Goal: Task Accomplishment & Management: Manage account settings

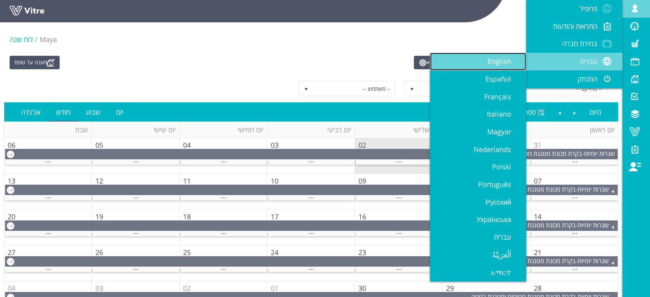
click at [480, 60] on link "English" at bounding box center [478, 62] width 96 height 18
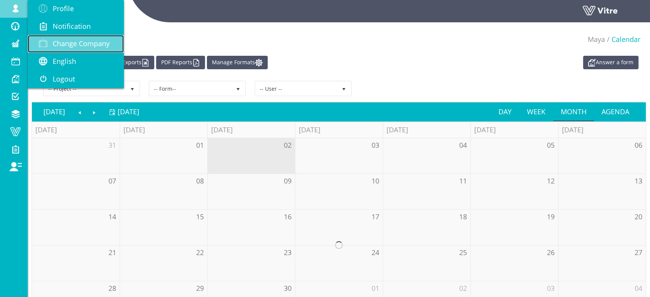
click at [68, 48] on span "Change Company" at bounding box center [81, 43] width 57 height 9
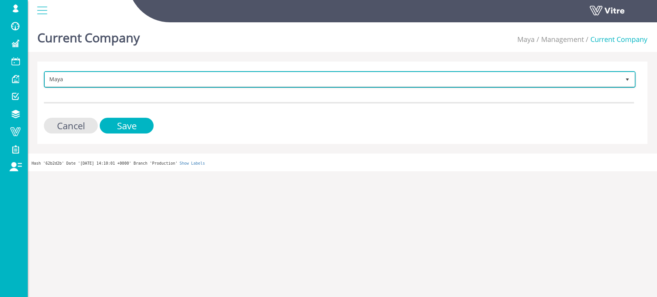
click at [291, 78] on span "Maya" at bounding box center [332, 79] width 575 height 14
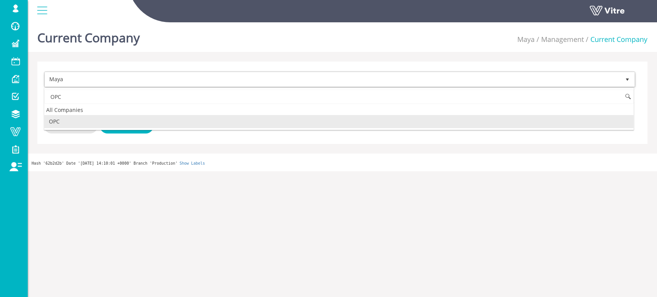
click at [57, 122] on li "OPC" at bounding box center [338, 121] width 589 height 13
type input "OPC"
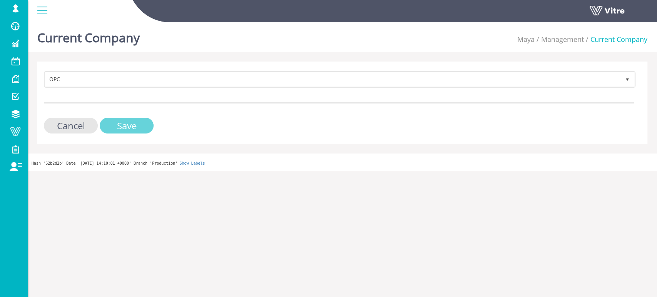
click at [121, 128] on input "Save" at bounding box center [127, 126] width 54 height 16
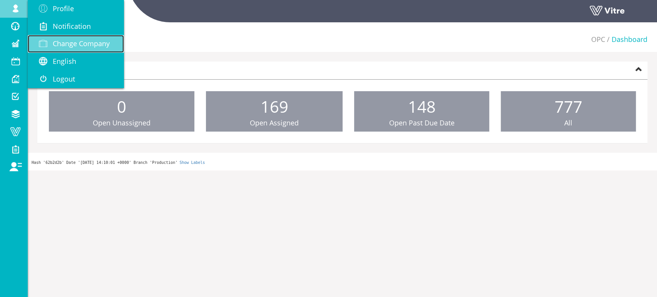
click at [78, 44] on span "Change Company" at bounding box center [81, 43] width 57 height 9
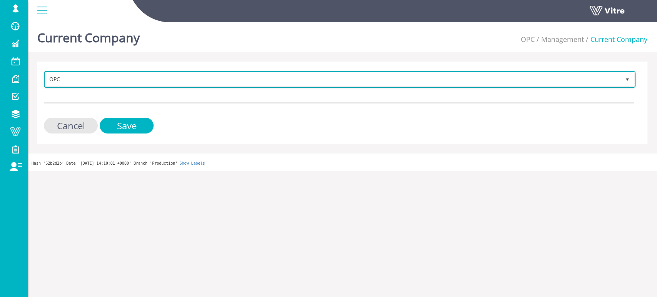
click at [259, 83] on span "OPC" at bounding box center [332, 79] width 575 height 14
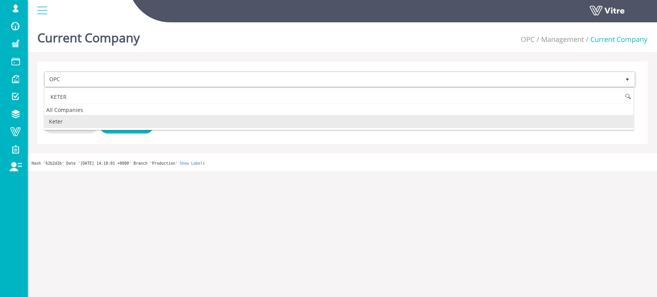
click at [95, 122] on li "Keter" at bounding box center [338, 121] width 589 height 13
type input "KETER"
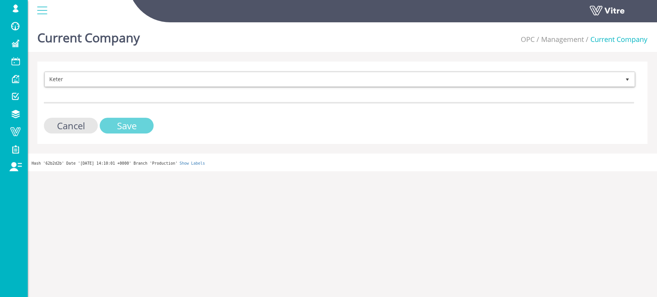
click at [120, 125] on input "Save" at bounding box center [127, 126] width 54 height 16
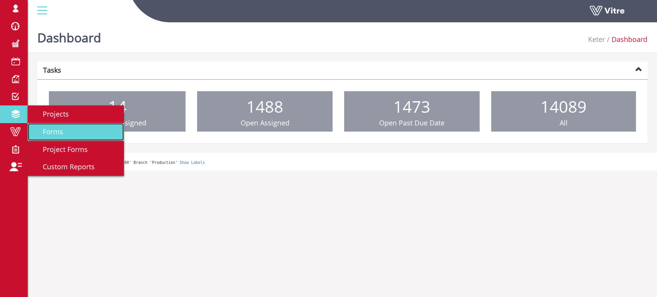
click at [53, 129] on span "Forms" at bounding box center [48, 131] width 30 height 9
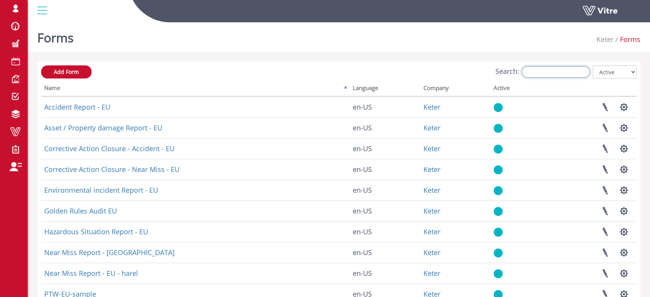
click at [565, 70] on input "Search:" at bounding box center [556, 72] width 68 height 12
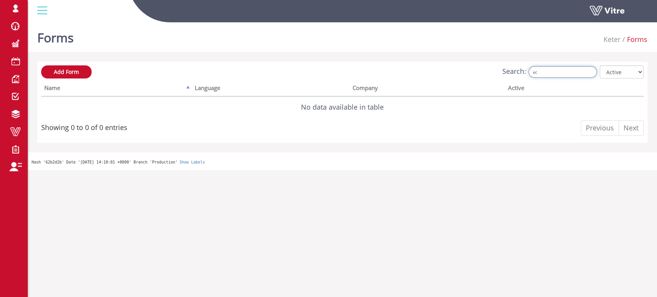
type input "x"
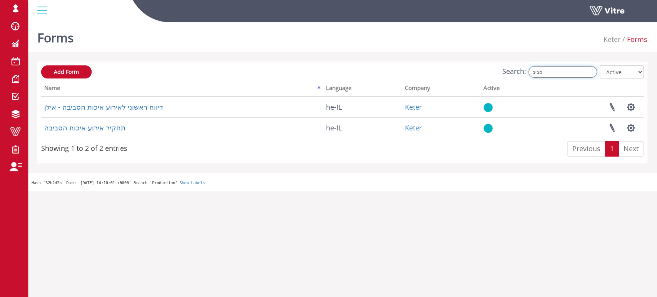
click at [552, 72] on input "סביב" at bounding box center [562, 72] width 68 height 12
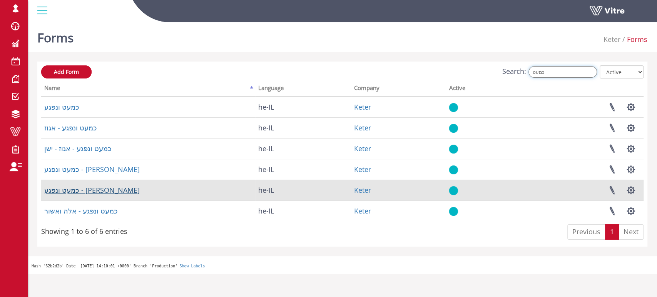
type input "כמעט"
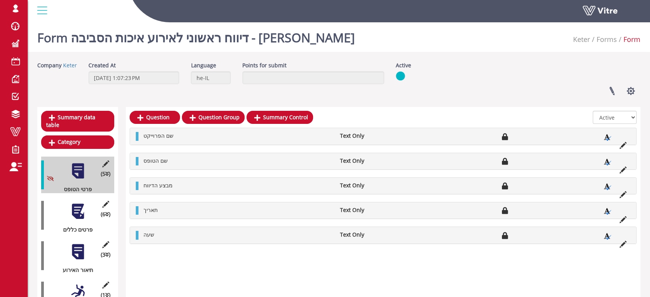
click at [78, 203] on div at bounding box center [77, 211] width 17 height 17
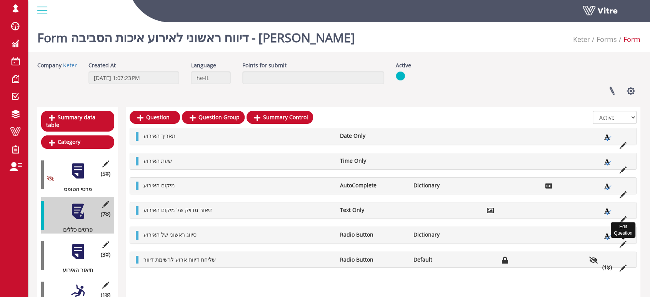
click at [622, 244] on icon at bounding box center [623, 244] width 7 height 7
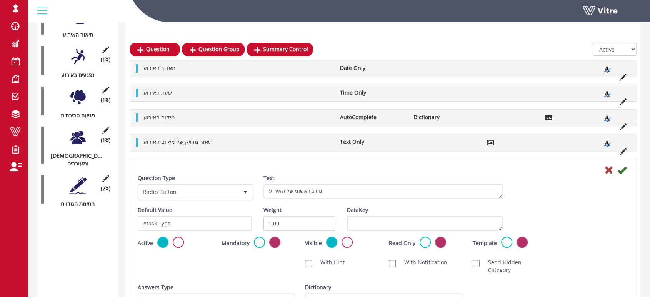
scroll to position [256, 0]
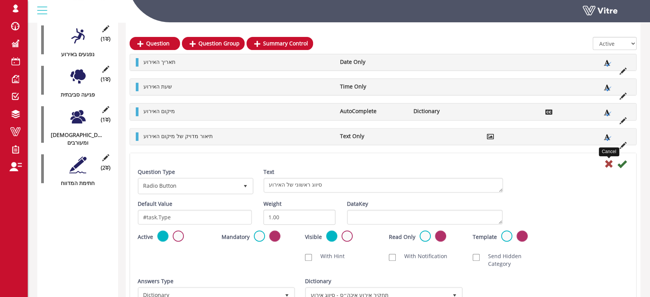
click at [608, 164] on icon at bounding box center [608, 163] width 9 height 9
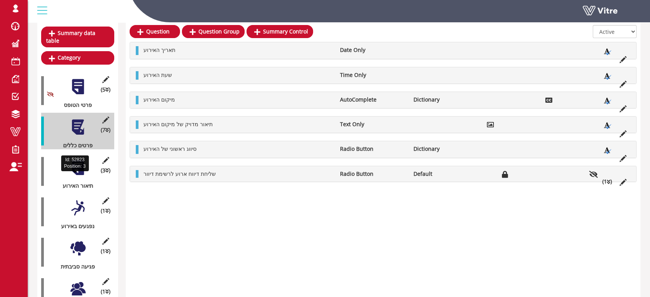
scroll to position [85, 0]
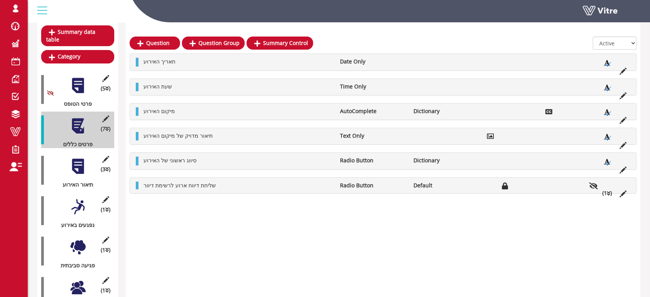
click at [81, 158] on div at bounding box center [77, 166] width 17 height 17
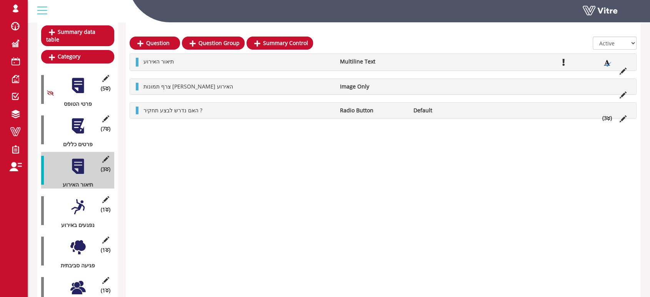
click at [609, 118] on icon at bounding box center [608, 118] width 3 height 5
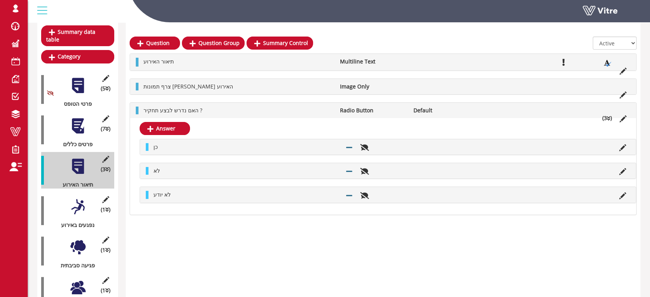
click at [609, 118] on icon at bounding box center [608, 118] width 3 height 5
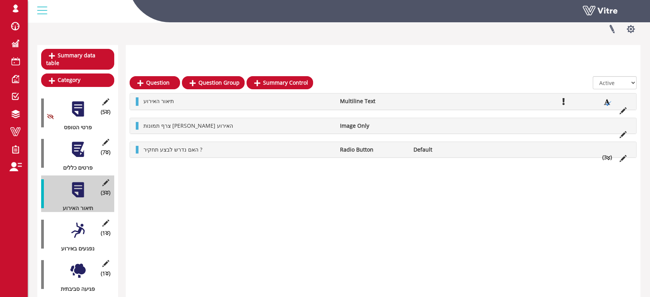
scroll to position [128, 0]
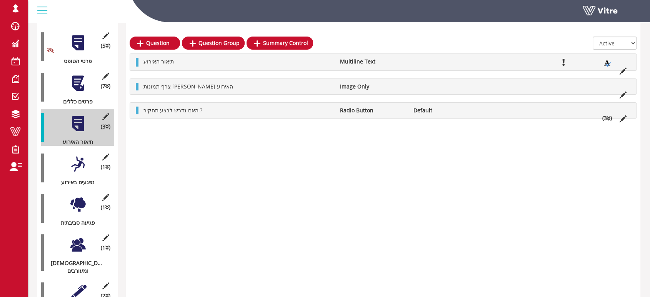
click at [79, 155] on div at bounding box center [77, 163] width 17 height 17
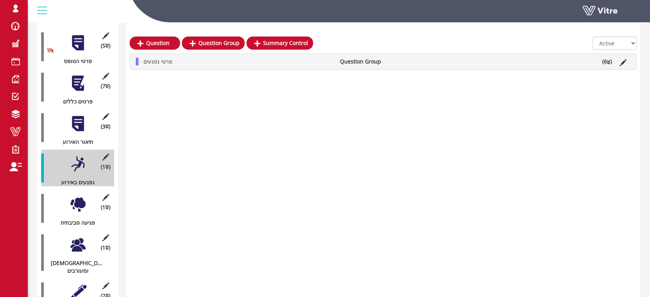
click at [79, 196] on div at bounding box center [77, 204] width 17 height 17
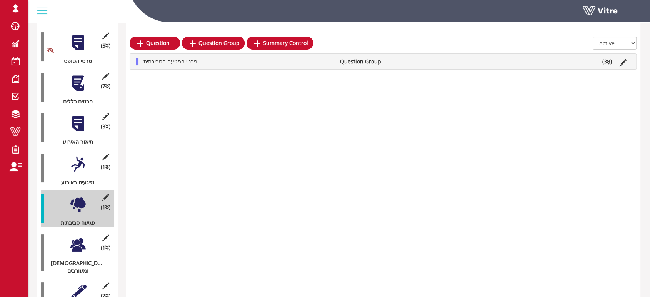
click at [80, 236] on div at bounding box center [77, 244] width 17 height 17
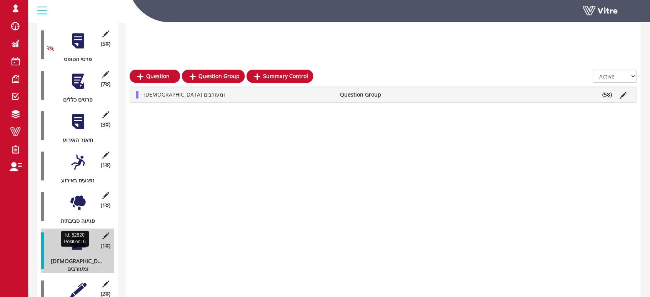
scroll to position [165, 0]
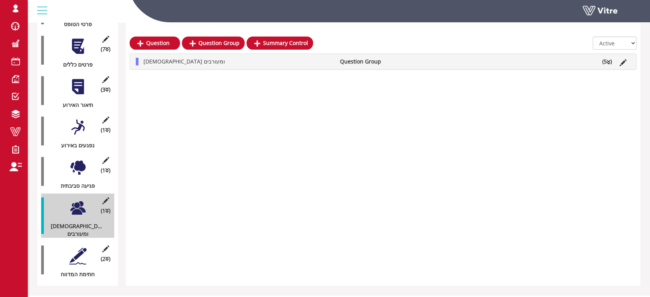
click at [80, 247] on div at bounding box center [77, 255] width 17 height 17
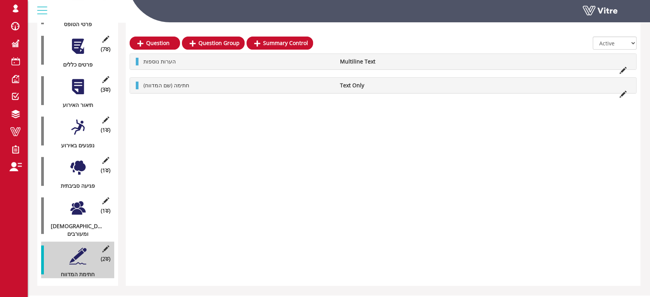
click at [81, 203] on div at bounding box center [77, 207] width 17 height 17
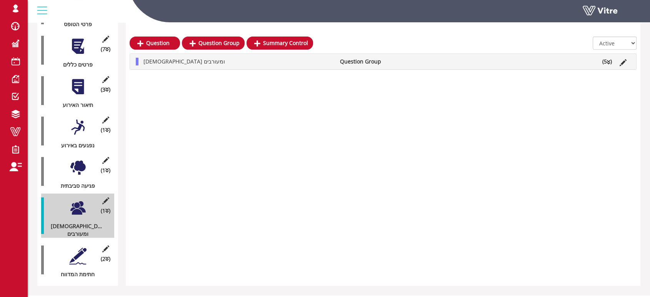
click at [80, 159] on div at bounding box center [77, 167] width 17 height 17
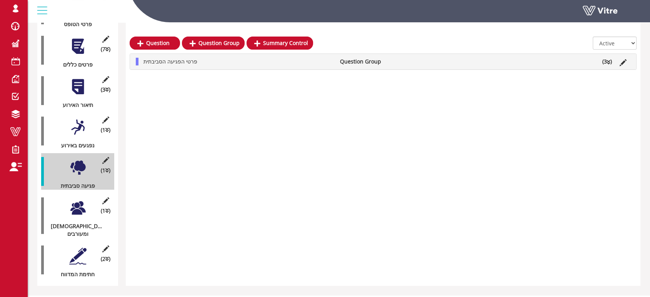
click at [78, 122] on div at bounding box center [77, 126] width 17 height 17
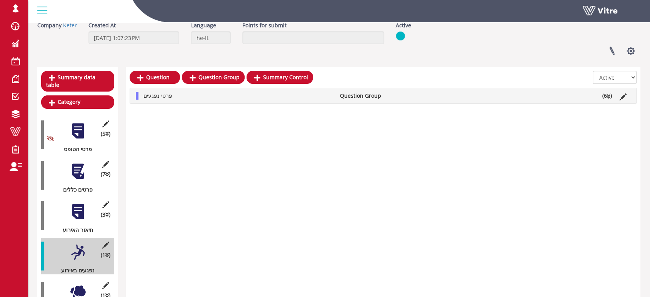
scroll to position [37, 0]
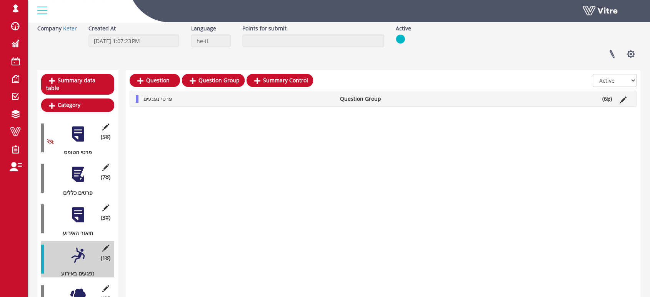
click at [80, 206] on div at bounding box center [77, 214] width 17 height 17
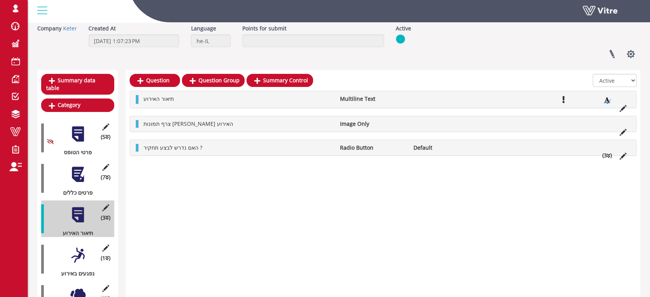
click at [81, 168] on div at bounding box center [77, 174] width 17 height 17
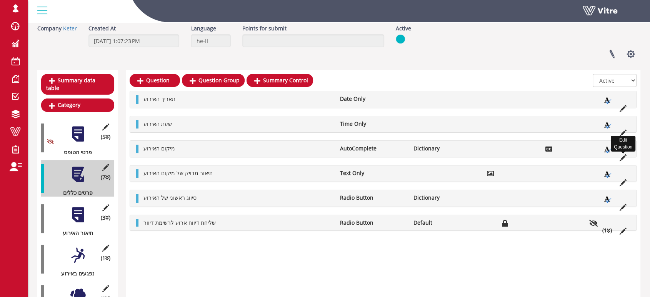
click at [622, 157] on icon at bounding box center [623, 157] width 7 height 7
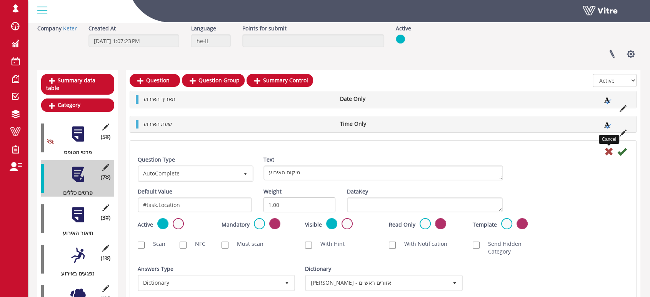
click at [607, 151] on icon at bounding box center [608, 151] width 9 height 9
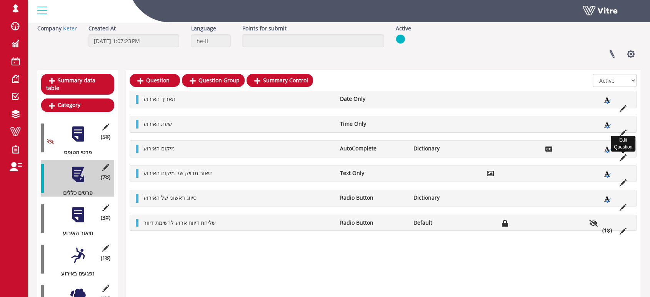
click at [623, 157] on icon at bounding box center [623, 157] width 7 height 7
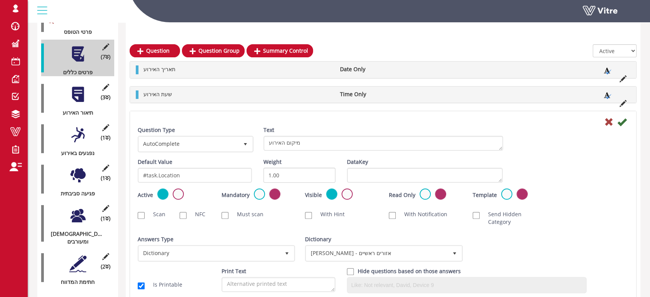
scroll to position [165, 0]
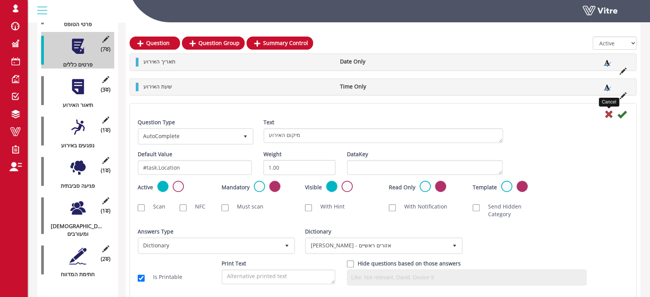
click at [608, 113] on icon at bounding box center [608, 114] width 9 height 9
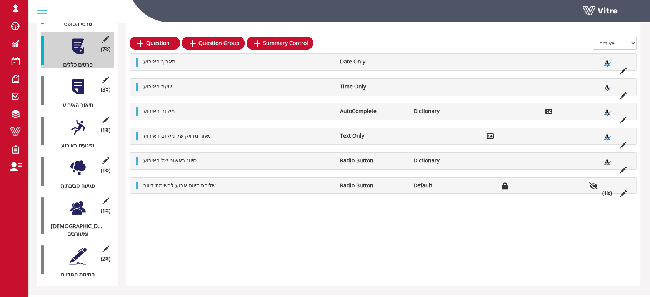
click at [608, 193] on icon at bounding box center [608, 193] width 3 height 5
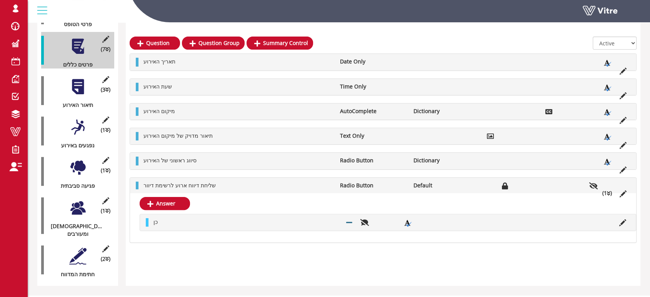
click at [608, 193] on icon at bounding box center [608, 193] width 3 height 5
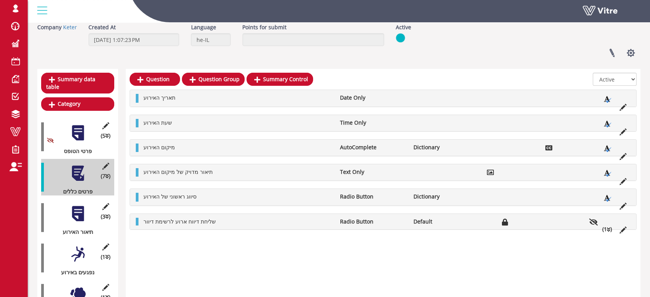
scroll to position [37, 0]
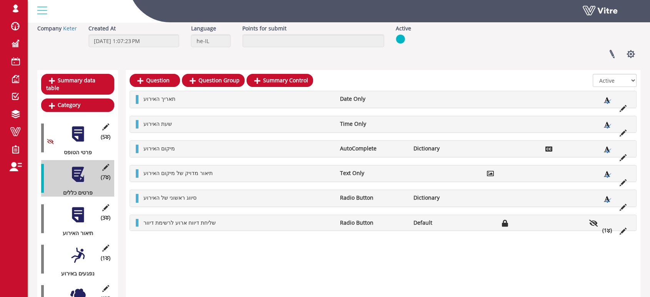
click at [77, 206] on div at bounding box center [77, 214] width 17 height 17
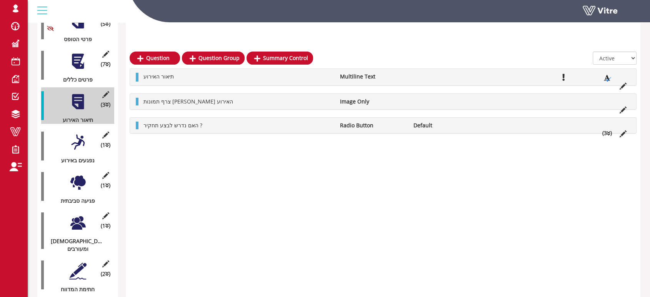
scroll to position [165, 0]
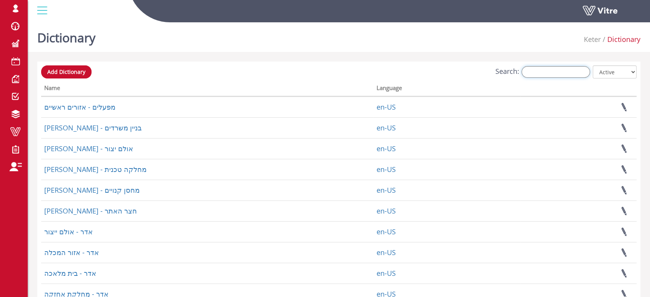
click at [546, 73] on input "Search:" at bounding box center [556, 72] width 68 height 12
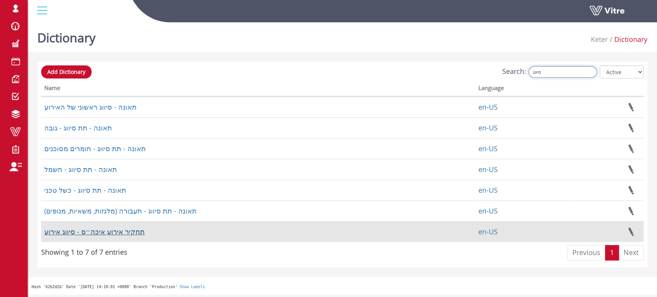
type input "סיווג"
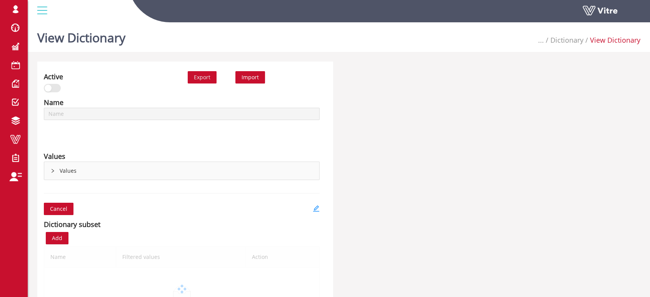
click at [53, 168] on div "Values" at bounding box center [181, 171] width 275 height 18
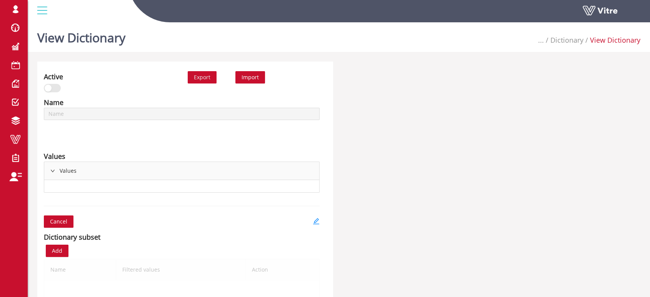
type input "תחקיר אירוע איכה״ס - סיווג אירוע"
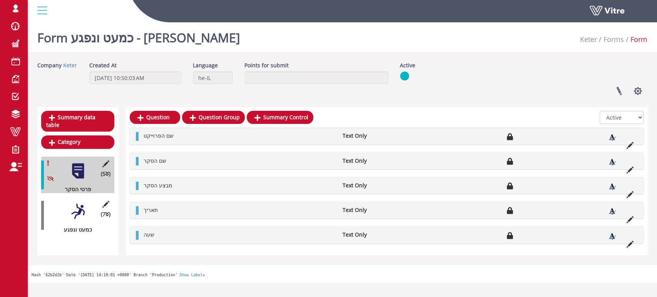
click at [79, 205] on div at bounding box center [77, 211] width 17 height 17
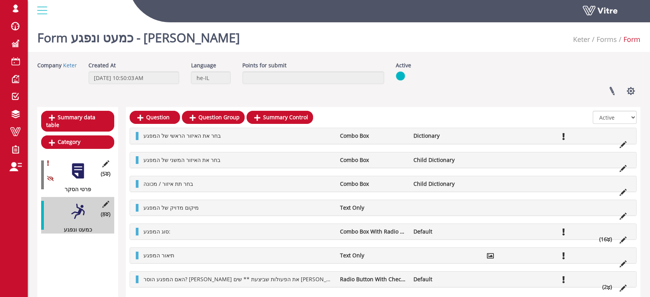
scroll to position [28, 0]
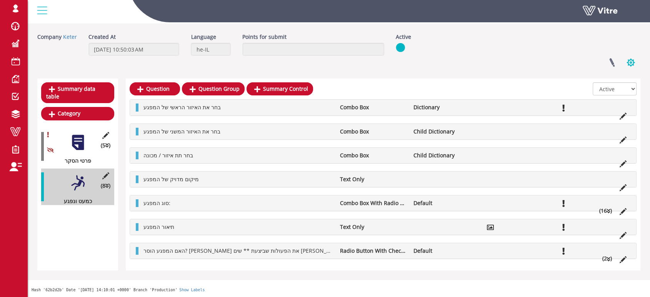
click at [632, 63] on button "button" at bounding box center [630, 62] width 19 height 20
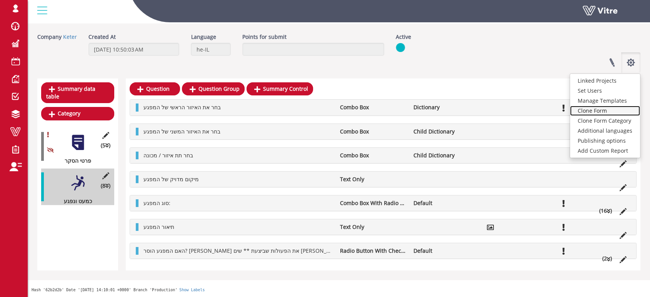
click at [604, 110] on link "Clone Form" at bounding box center [605, 111] width 70 height 10
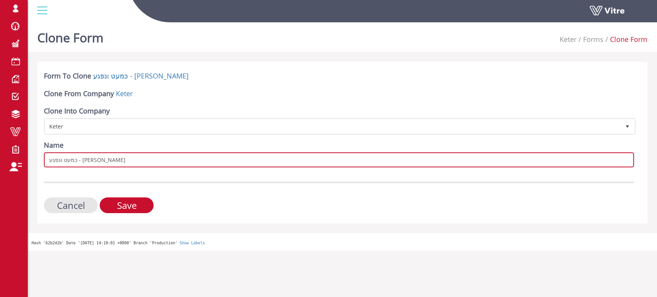
click at [126, 157] on input "כמעט ונפגע - [PERSON_NAME]" at bounding box center [339, 159] width 590 height 15
type input "כמעט ונפגע סביבה - [PERSON_NAME]"
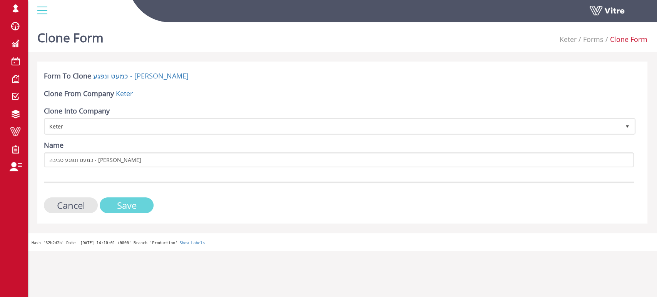
click at [117, 200] on input "Save" at bounding box center [127, 205] width 54 height 16
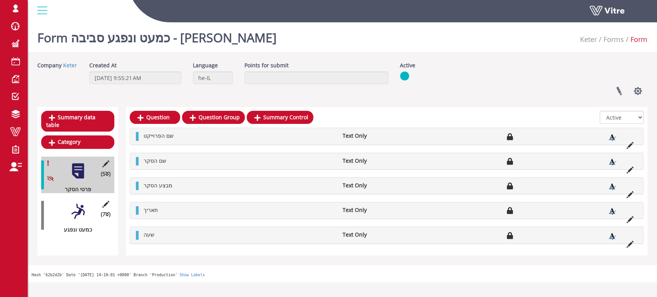
click at [78, 203] on div at bounding box center [77, 211] width 17 height 17
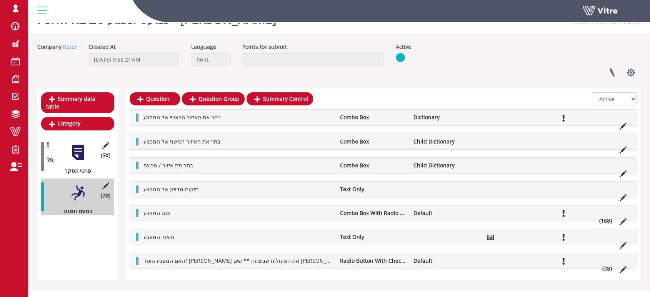
scroll to position [28, 0]
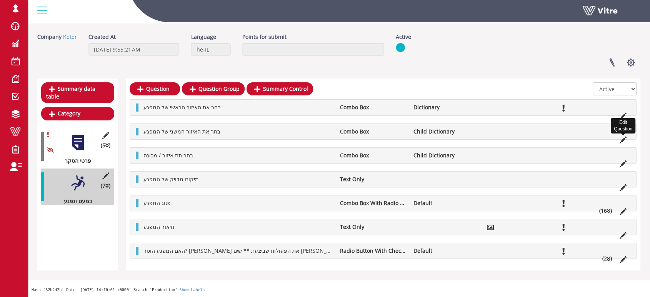
click at [623, 140] on icon at bounding box center [623, 140] width 7 height 7
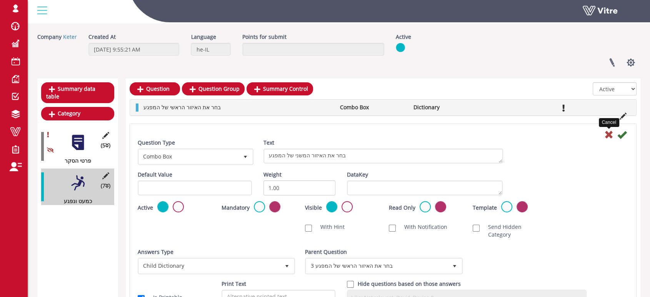
click at [608, 134] on icon at bounding box center [608, 134] width 9 height 9
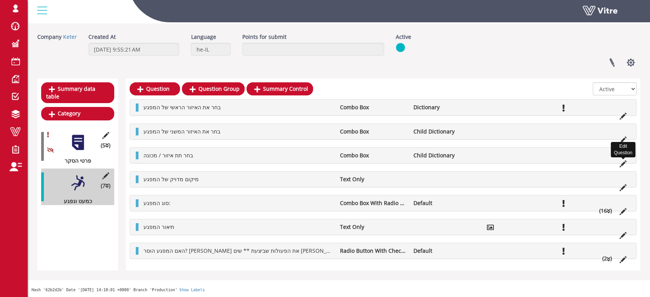
click at [621, 162] on icon at bounding box center [623, 163] width 7 height 7
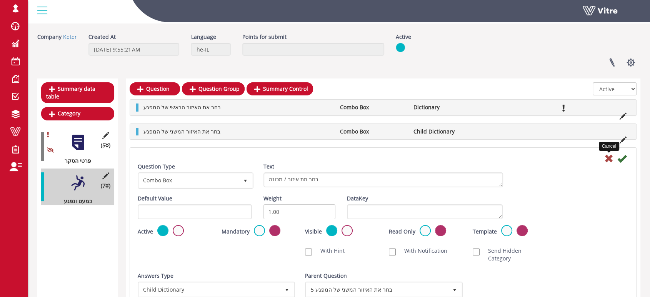
click at [608, 155] on icon at bounding box center [608, 158] width 9 height 9
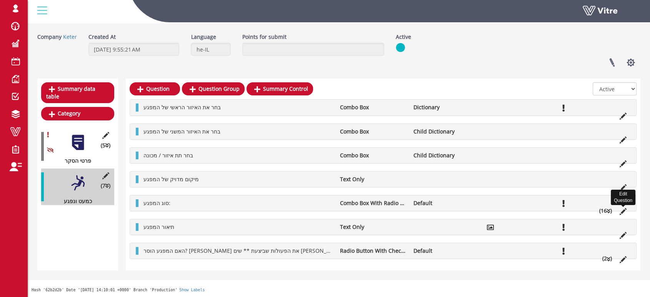
click at [622, 212] on icon at bounding box center [623, 211] width 7 height 7
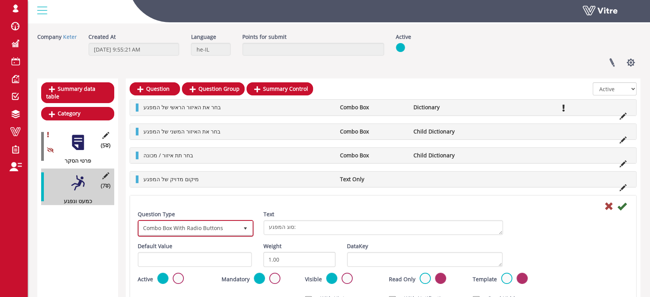
click at [244, 230] on span "select" at bounding box center [245, 228] width 6 height 6
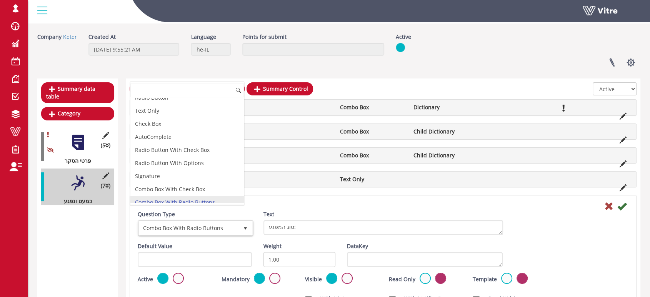
scroll to position [0, 0]
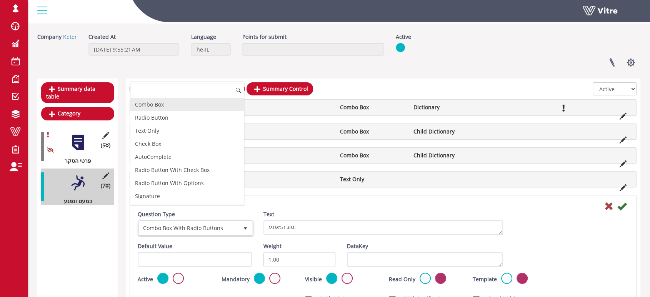
click at [163, 104] on li "Combo Box" at bounding box center [186, 104] width 113 height 13
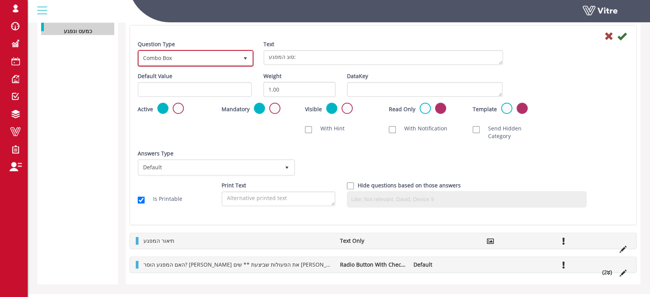
scroll to position [204, 0]
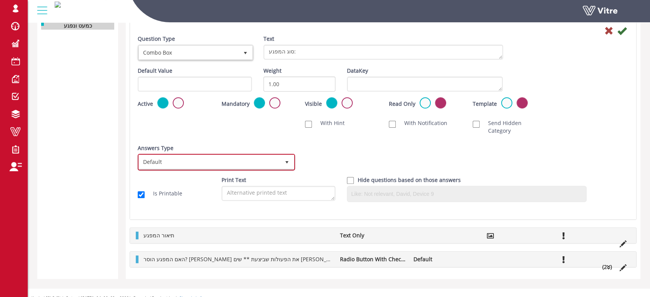
click at [263, 155] on span "Default" at bounding box center [209, 162] width 141 height 14
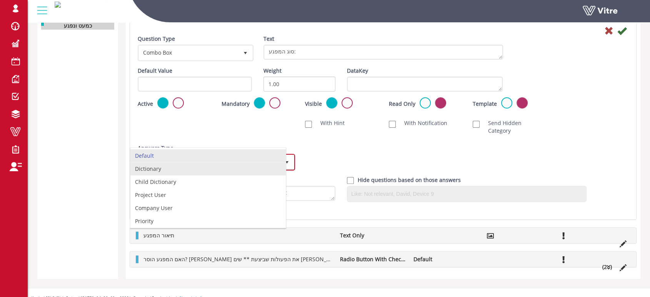
click at [203, 168] on li "Dictionary" at bounding box center [207, 168] width 155 height 13
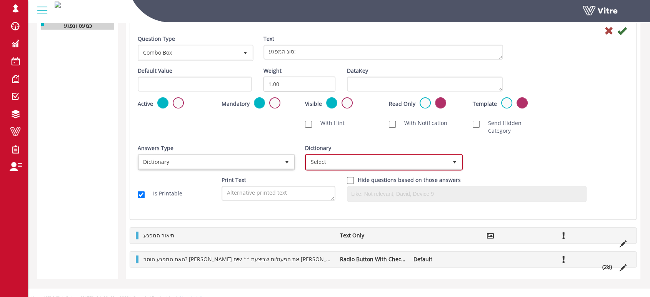
click at [360, 155] on span "Select" at bounding box center [376, 162] width 141 height 14
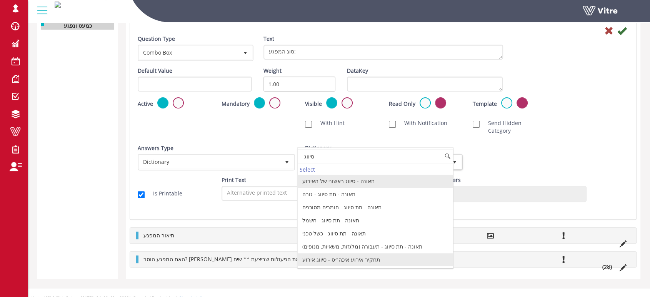
click at [369, 259] on li "תחקיר אירוע איכה״ס - סיווג אירוע" at bounding box center [375, 259] width 155 height 13
type input "סיווג"
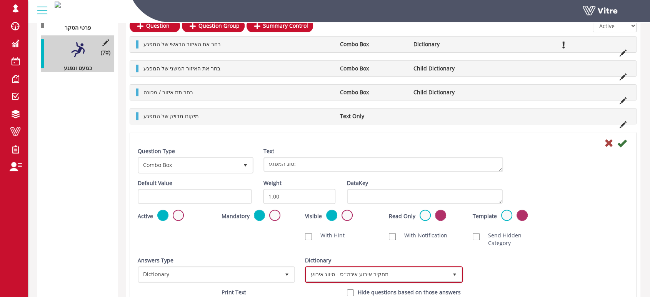
scroll to position [76, 0]
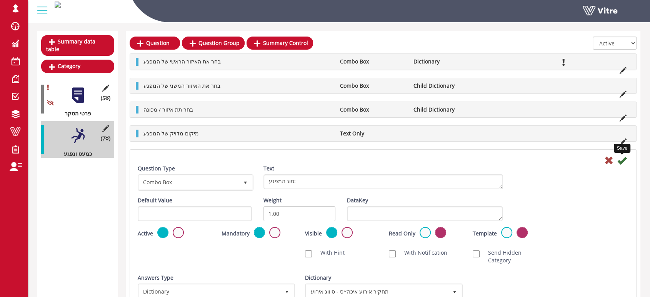
click at [622, 160] on icon at bounding box center [621, 160] width 9 height 9
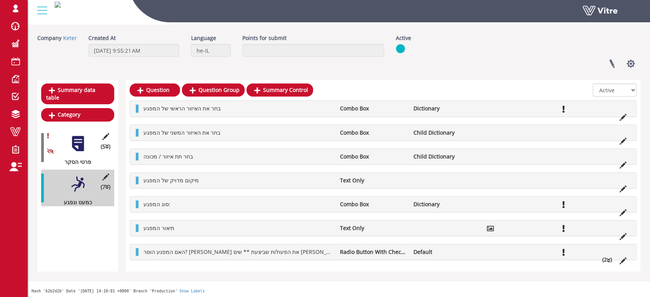
scroll to position [28, 0]
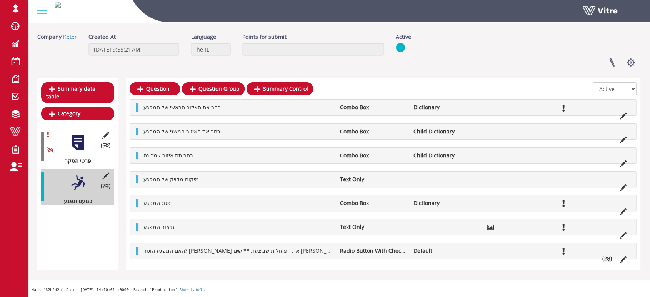
click at [608, 258] on icon at bounding box center [608, 259] width 3 height 5
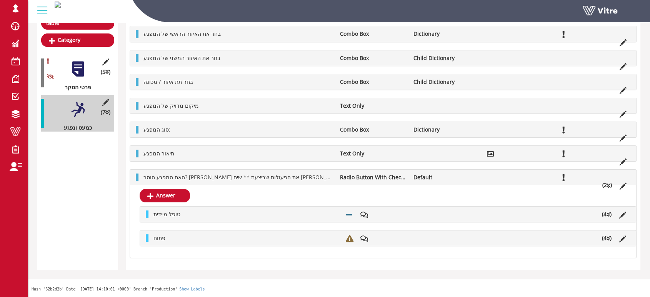
scroll to position [118, 0]
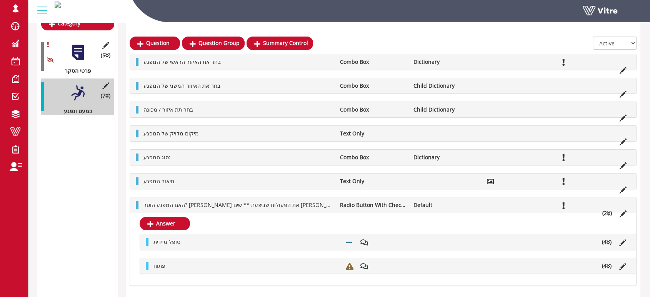
click at [610, 213] on li "(2 )" at bounding box center [606, 213] width 17 height 8
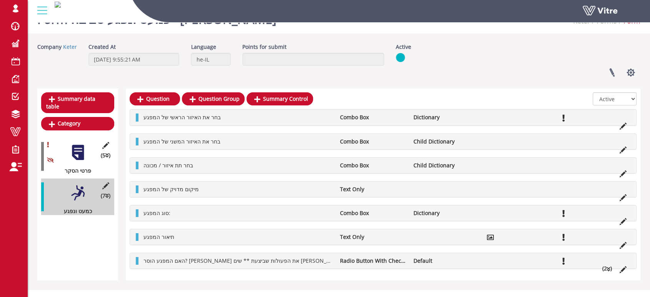
scroll to position [28, 0]
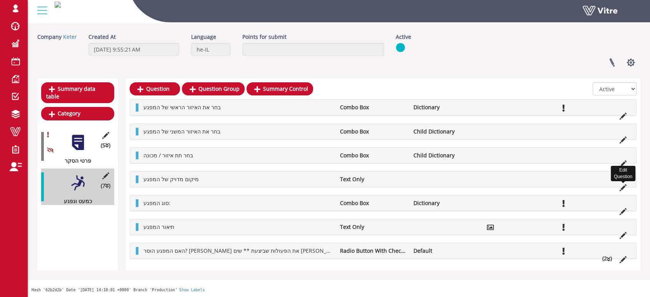
click at [622, 187] on icon at bounding box center [623, 187] width 7 height 7
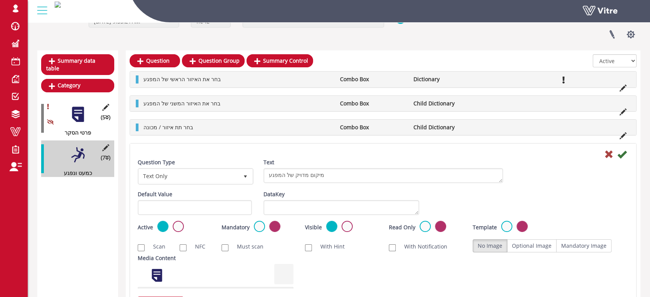
scroll to position [71, 0]
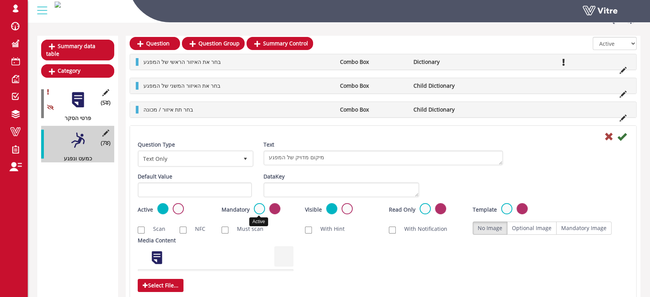
click at [258, 208] on label at bounding box center [259, 208] width 11 height 11
click at [0, 0] on input "radio" at bounding box center [0, 0] width 0 height 0
click at [618, 137] on icon at bounding box center [621, 136] width 9 height 9
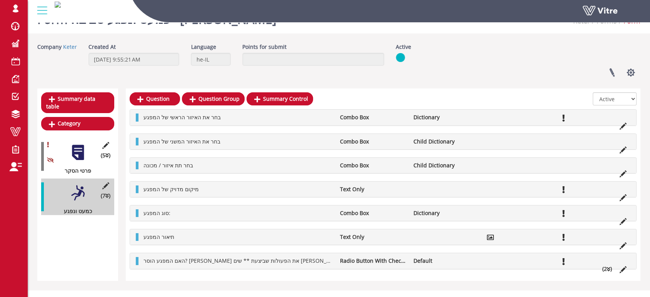
scroll to position [28, 0]
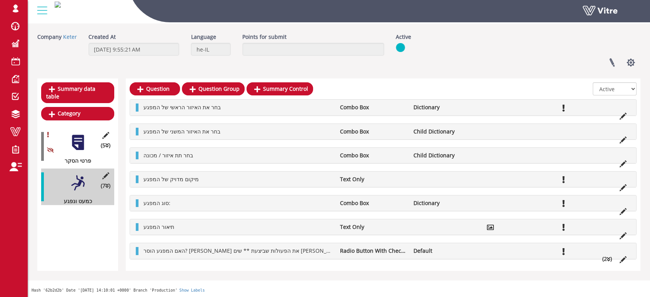
click at [114, 237] on div "Summary data table Category (5 ) פרטי הסקר (7 ) כמעט ונפגע" at bounding box center [77, 174] width 81 height 192
click at [453, 72] on div "Linked Projects Set Users Manage Templates Clone Form Clone Form Category Addit…" at bounding box center [518, 62] width 256 height 20
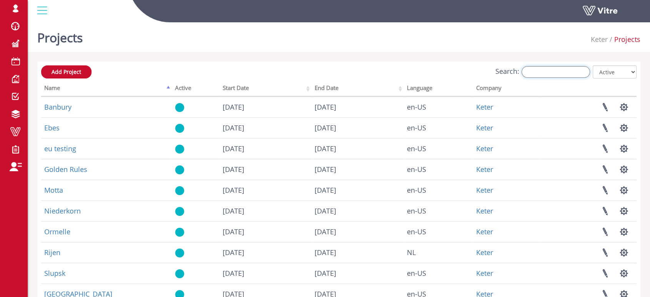
click at [545, 71] on input "Search:" at bounding box center [556, 72] width 68 height 12
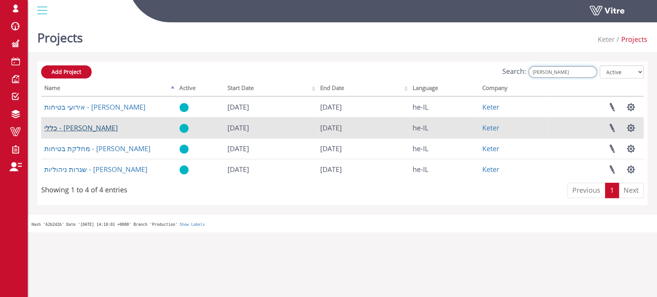
type input "אילן"
click at [66, 130] on link "כללי - [PERSON_NAME]" at bounding box center [80, 127] width 73 height 9
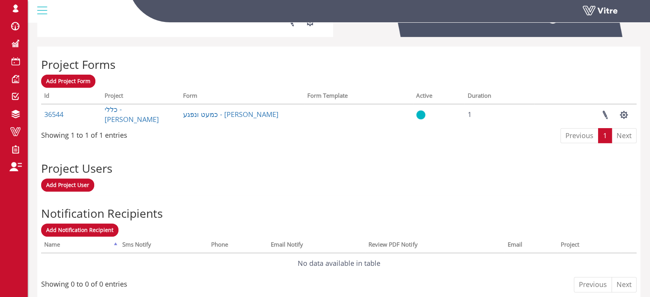
scroll to position [299, 0]
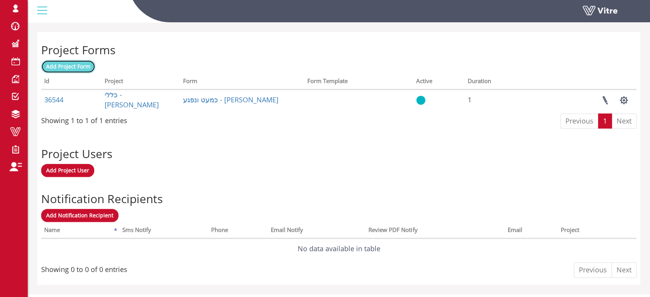
click at [80, 66] on span "Add Project Form" at bounding box center [68, 66] width 44 height 7
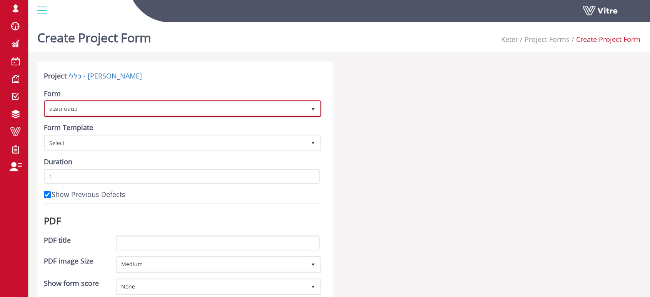
click at [178, 110] on span "כמעט ונפגע" at bounding box center [175, 109] width 261 height 14
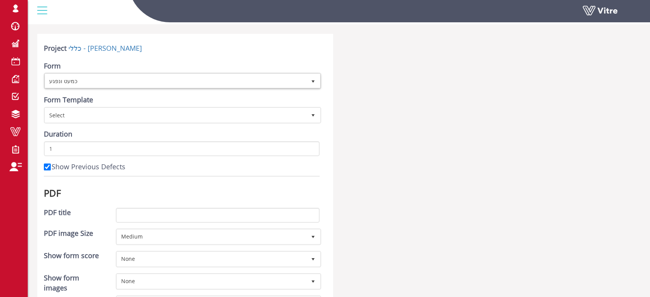
scroll to position [43, 0]
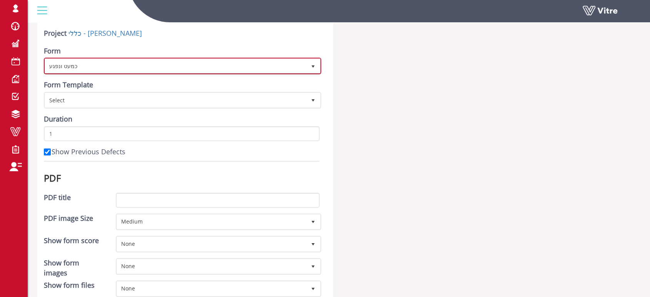
click at [239, 68] on span "כמעט ונפגע" at bounding box center [175, 66] width 261 height 14
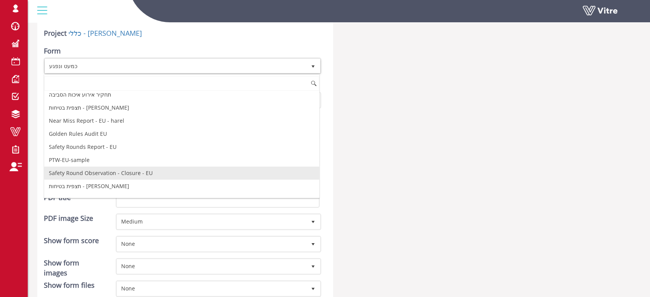
scroll to position [571, 0]
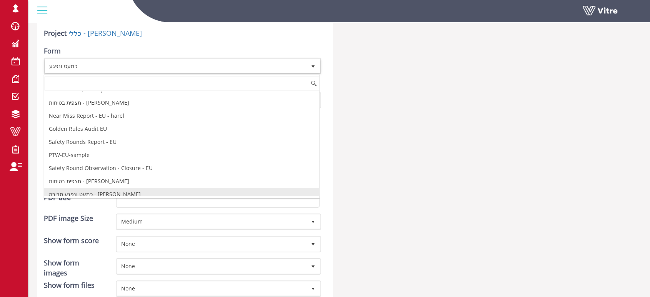
click at [84, 188] on li "כמעט ונפגע סביבה - אילן" at bounding box center [181, 194] width 275 height 13
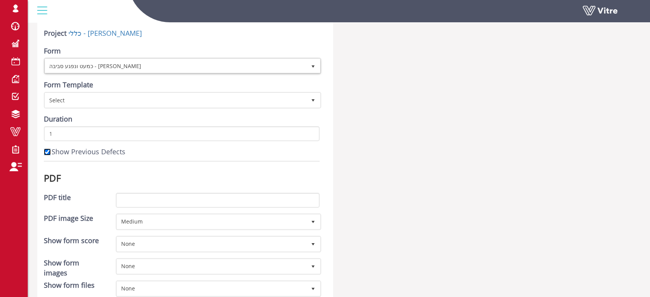
click at [47, 151] on input "Show Previous Defects" at bounding box center [47, 151] width 7 height 7
checkbox input "false"
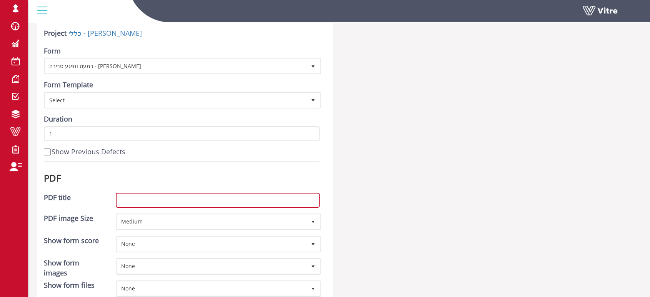
click at [236, 199] on input "PDF title" at bounding box center [218, 200] width 204 height 15
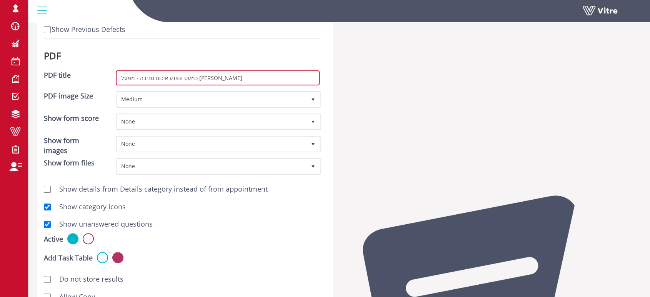
scroll to position [213, 0]
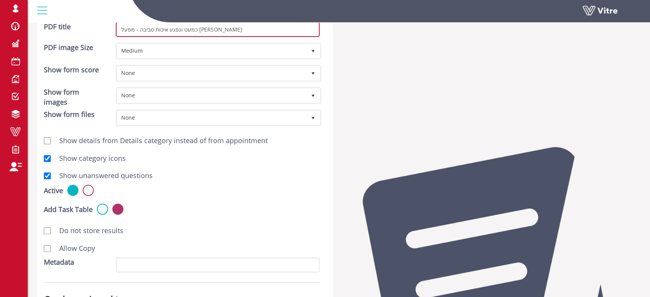
type input "כמעט ונפגע איכות סביבה - מפעל אילן"
click at [47, 173] on input "Show unanswered questions" at bounding box center [47, 175] width 7 height 7
checkbox input "false"
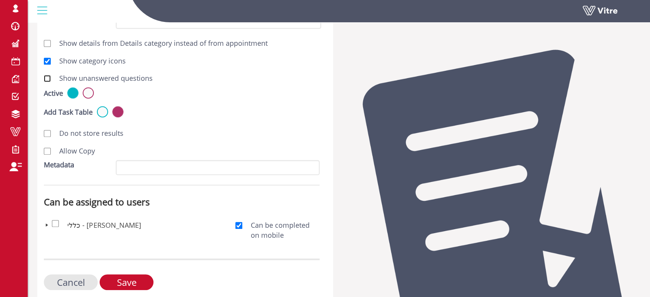
scroll to position [339, 0]
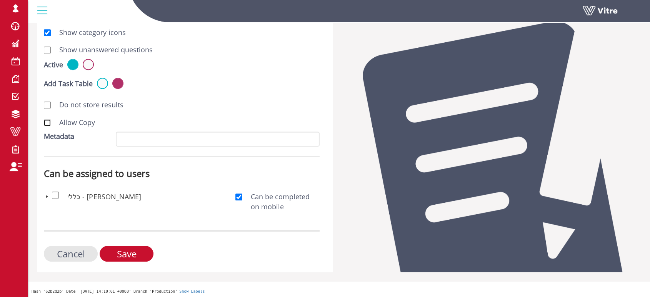
click at [48, 123] on input "Allow Copy" at bounding box center [47, 122] width 7 height 7
checkbox input "true"
click at [142, 251] on input "Save" at bounding box center [127, 254] width 54 height 16
